Goal: Check status: Check status

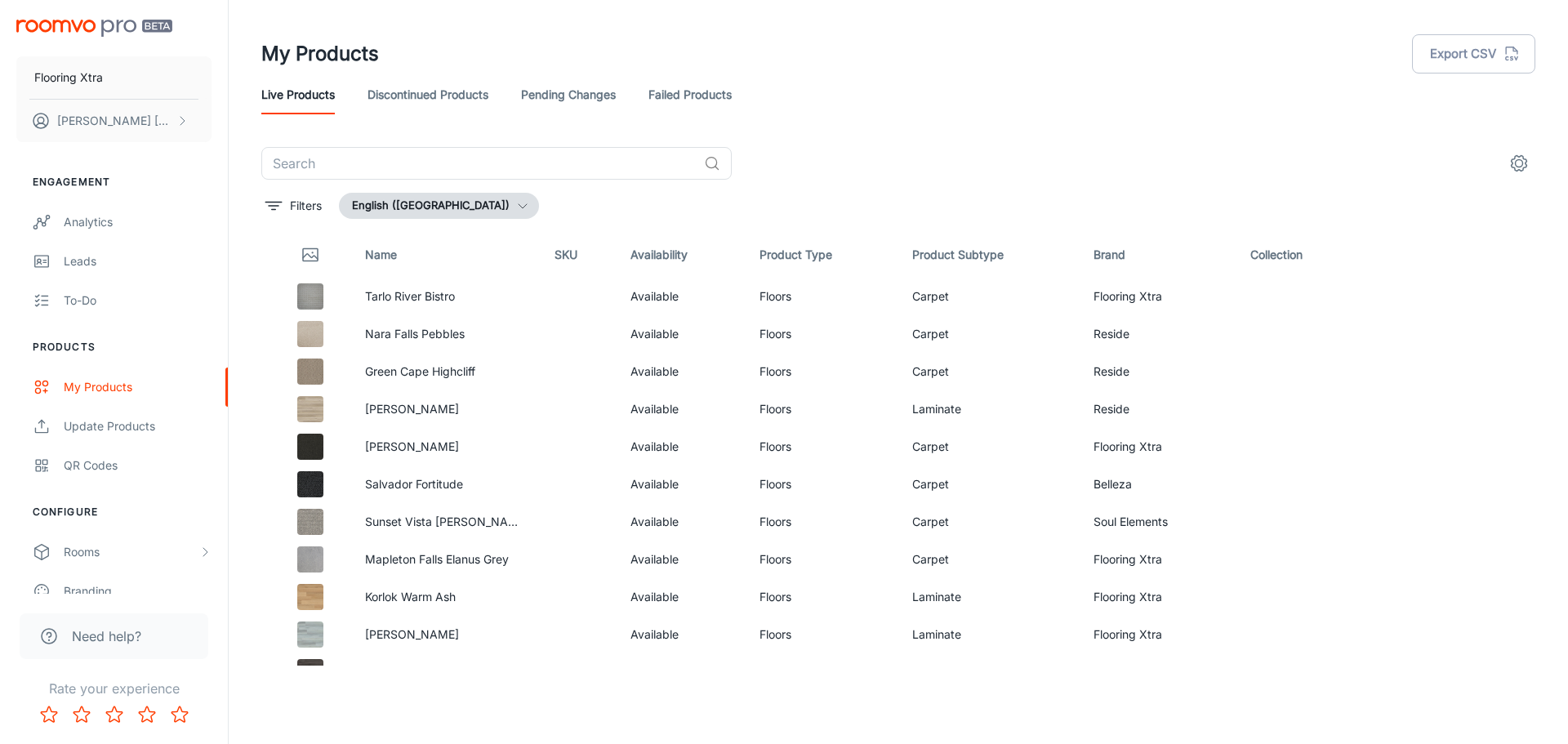
click at [726, 93] on link "Failed Products" at bounding box center [690, 95] width 83 height 40
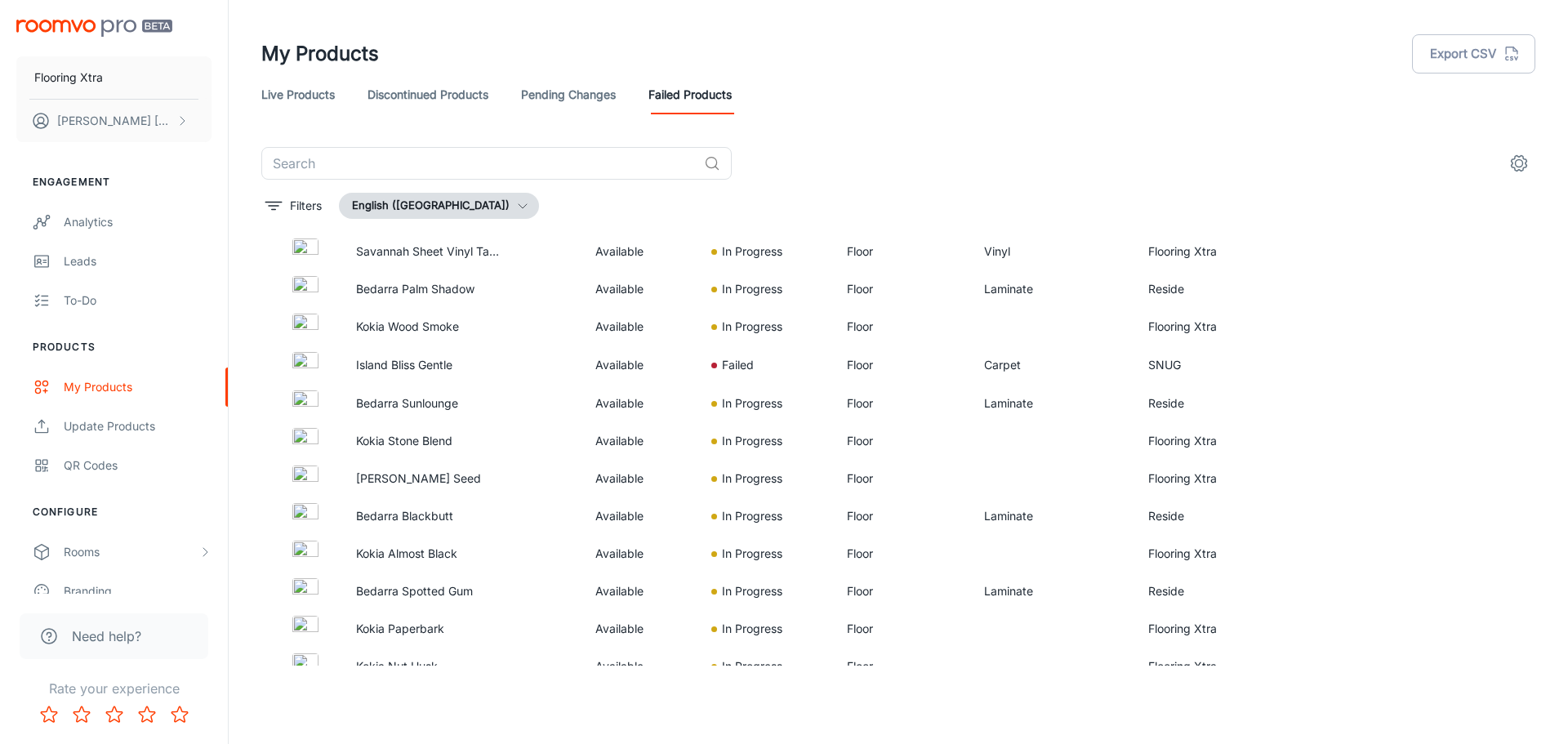
scroll to position [114, 0]
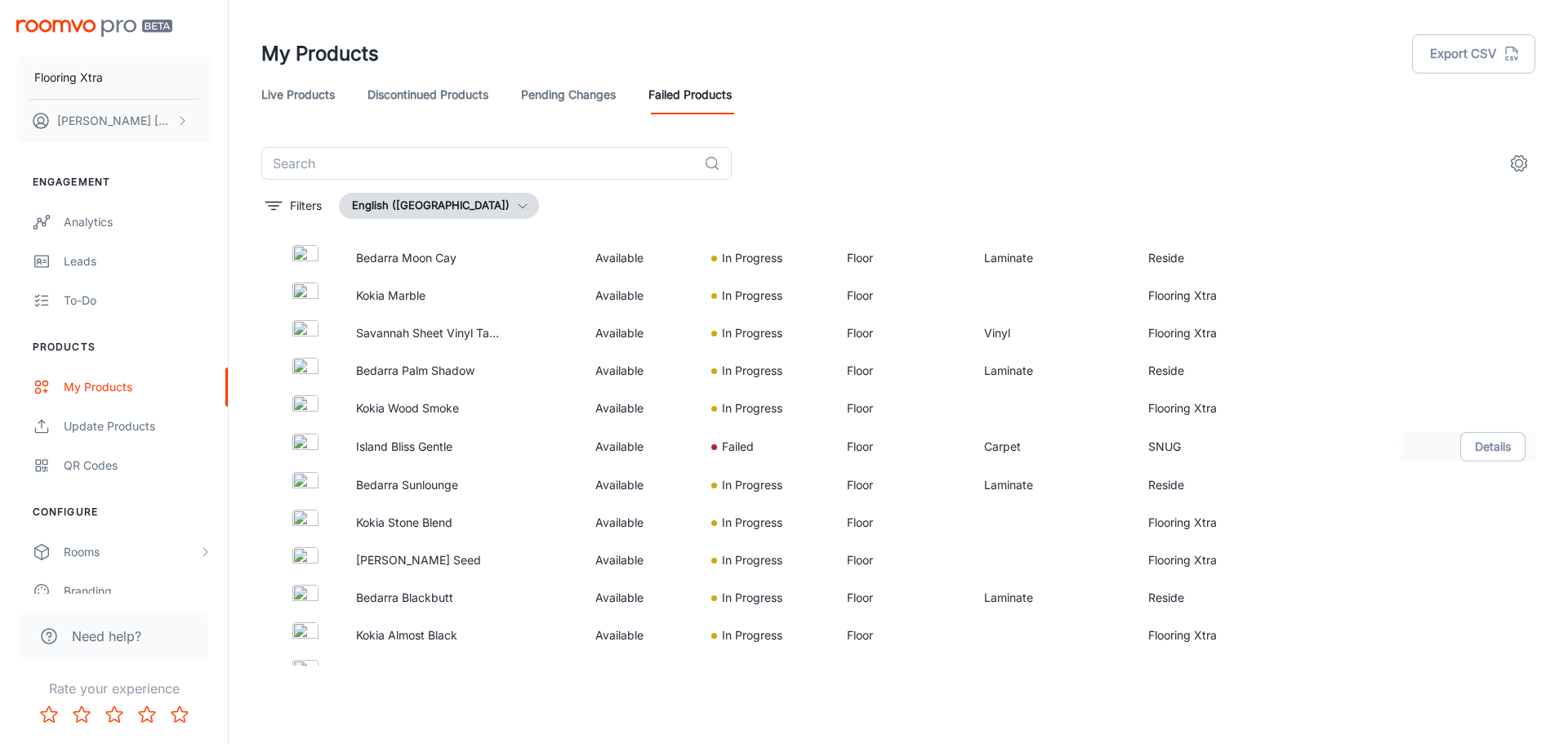
click at [397, 446] on p "Island Bliss Gentle" at bounding box center [429, 447] width 145 height 18
click at [343, 445] on td "Island Bliss Gentle" at bounding box center [428, 447] width 170 height 40
click at [1496, 449] on button "Details" at bounding box center [1492, 447] width 65 height 30
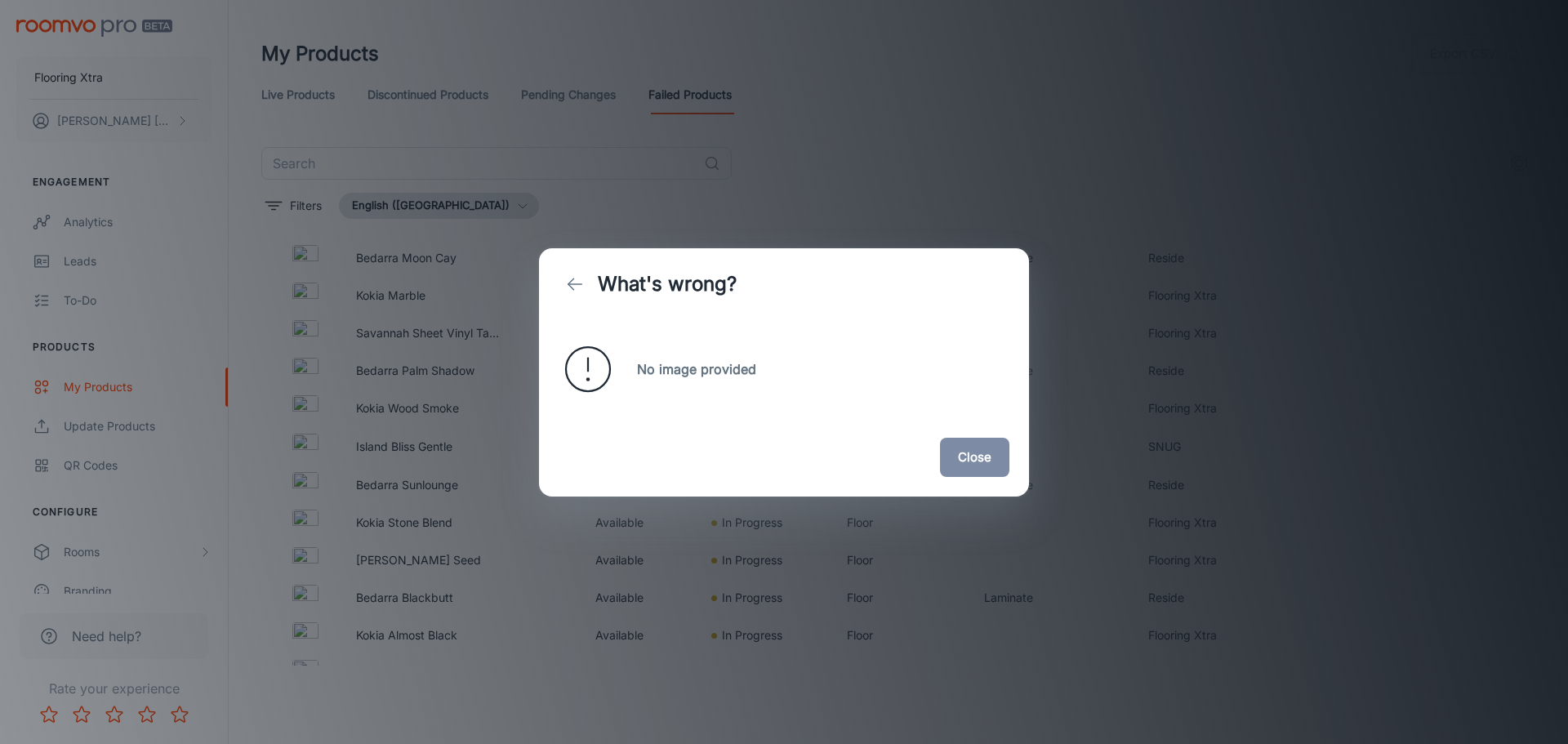
click at [941, 160] on div "What's wrong? No image provided Close" at bounding box center [784, 372] width 1568 height 744
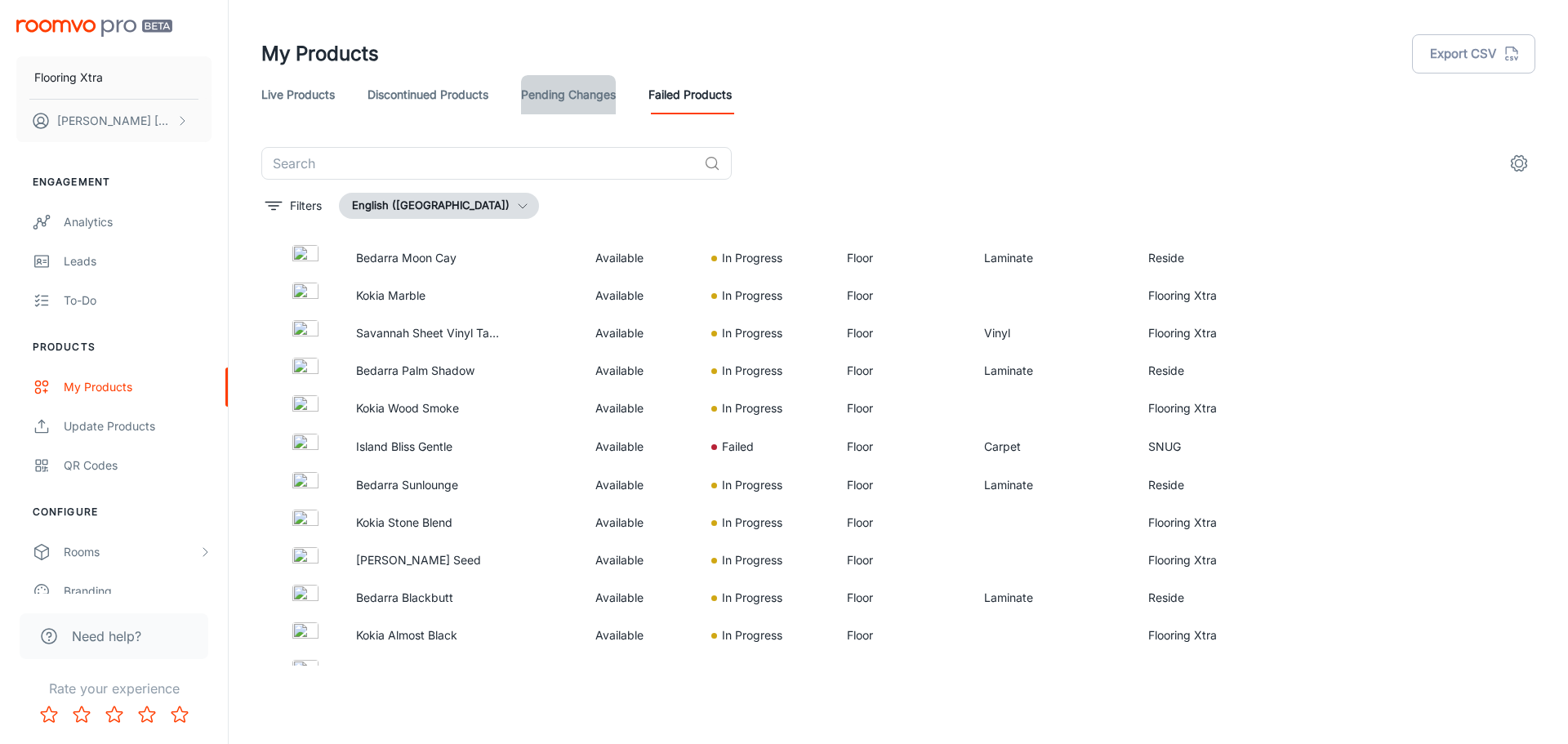
click at [575, 109] on link "Pending Changes" at bounding box center [568, 95] width 95 height 40
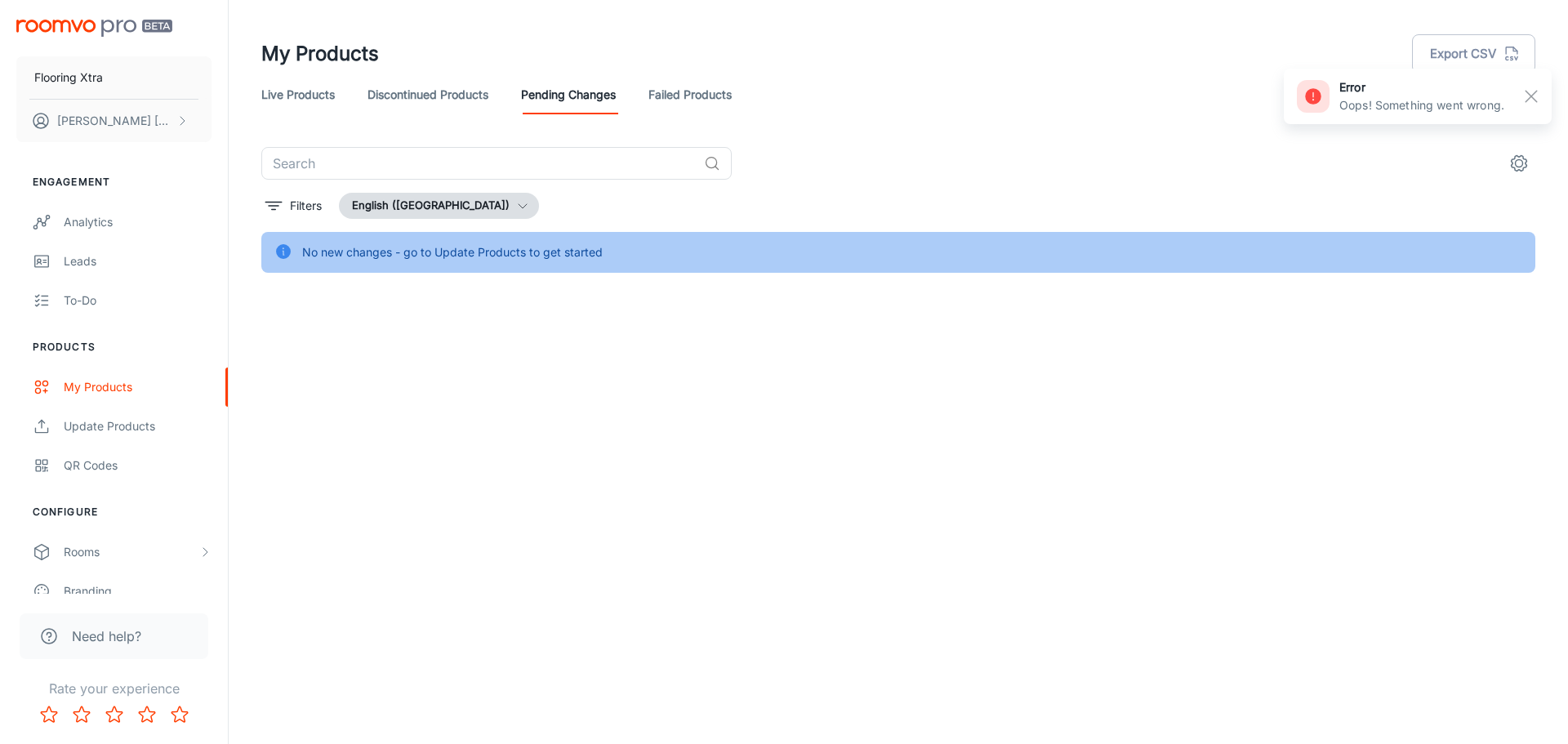
click at [309, 96] on link "Live Products" at bounding box center [298, 95] width 73 height 40
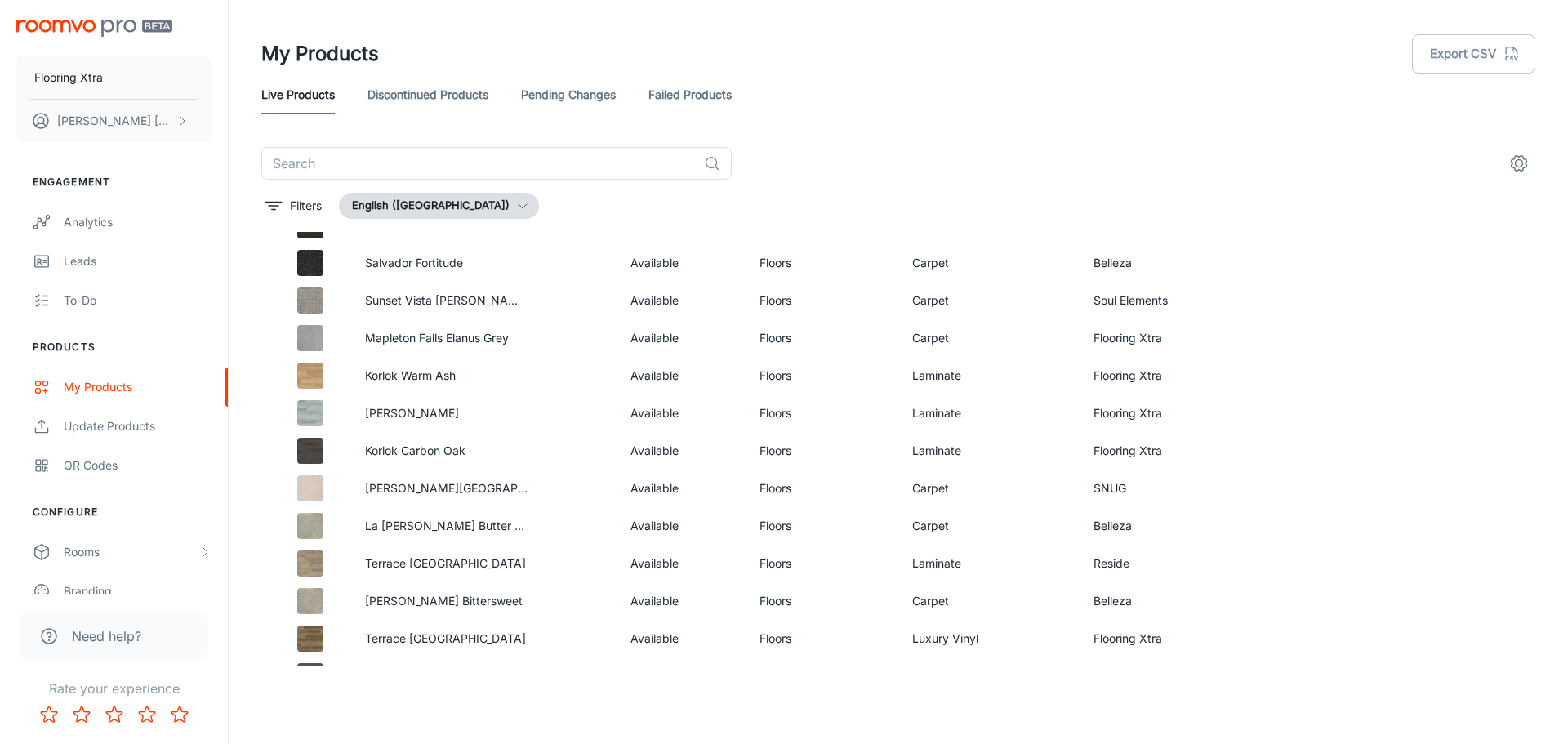
scroll to position [81, 0]
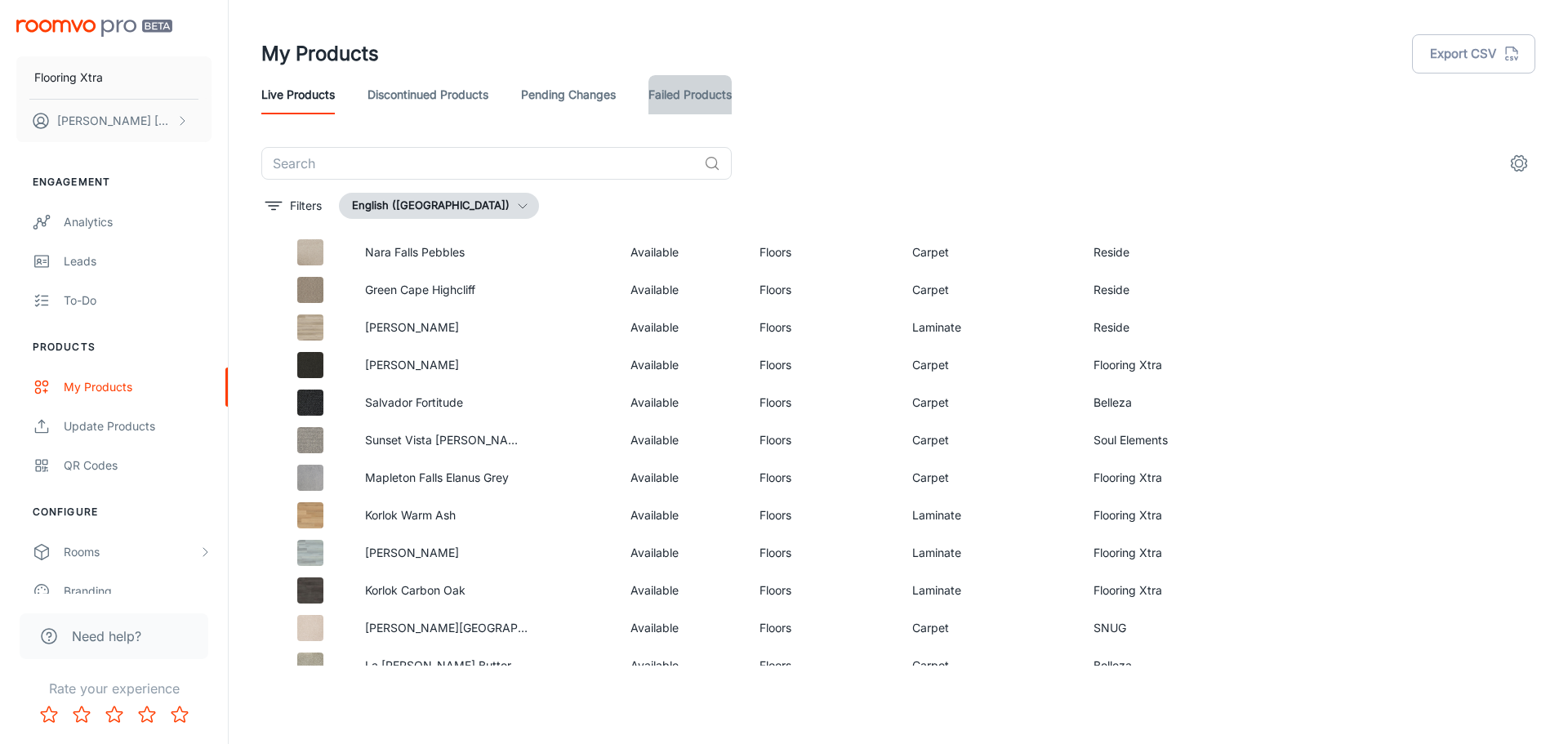
click at [714, 81] on link "Failed Products" at bounding box center [690, 95] width 83 height 40
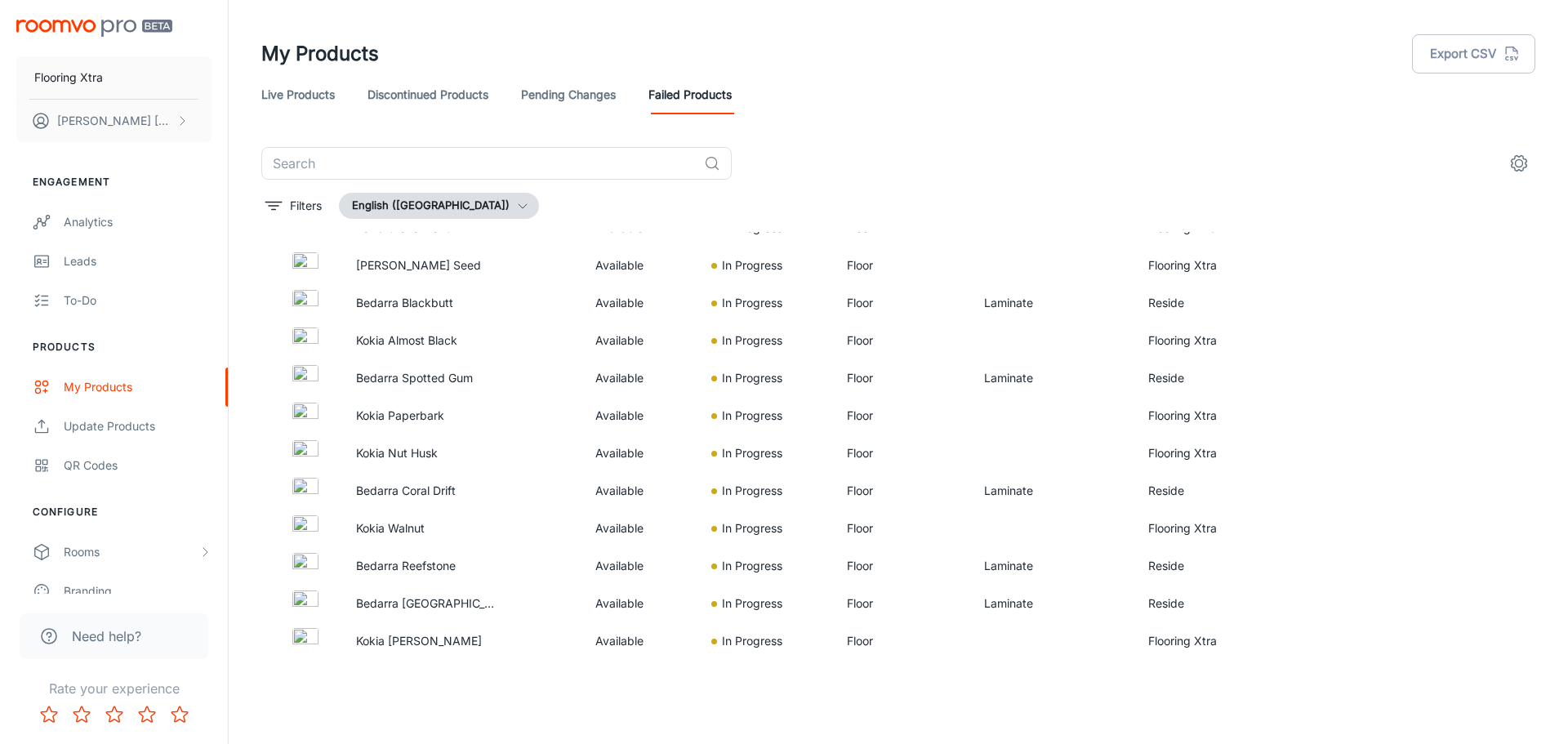
scroll to position [163, 0]
